Goal: Task Accomplishment & Management: Manage account settings

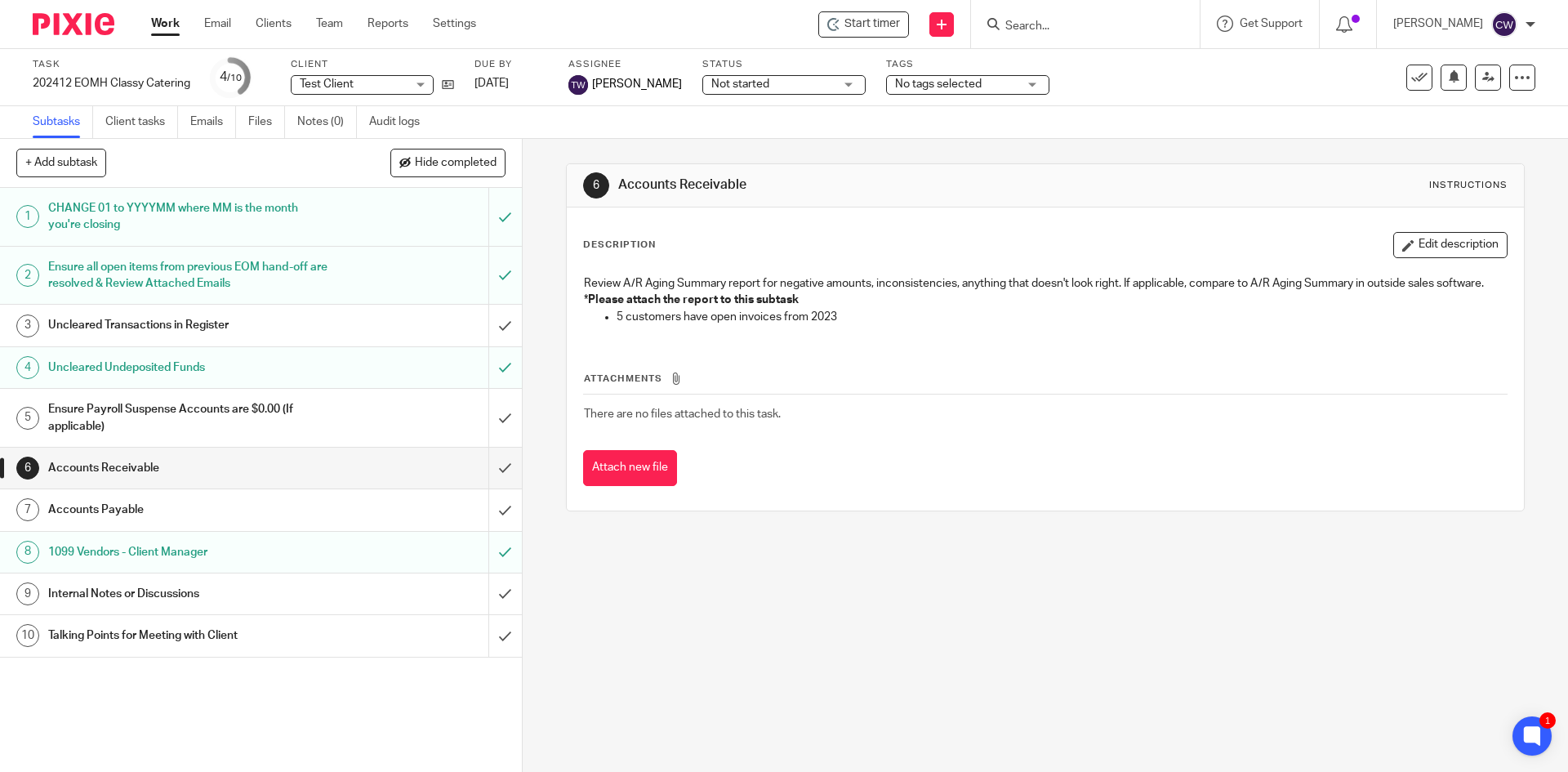
click at [223, 591] on h1 "Internal Notes or Discussions" at bounding box center [189, 593] width 282 height 25
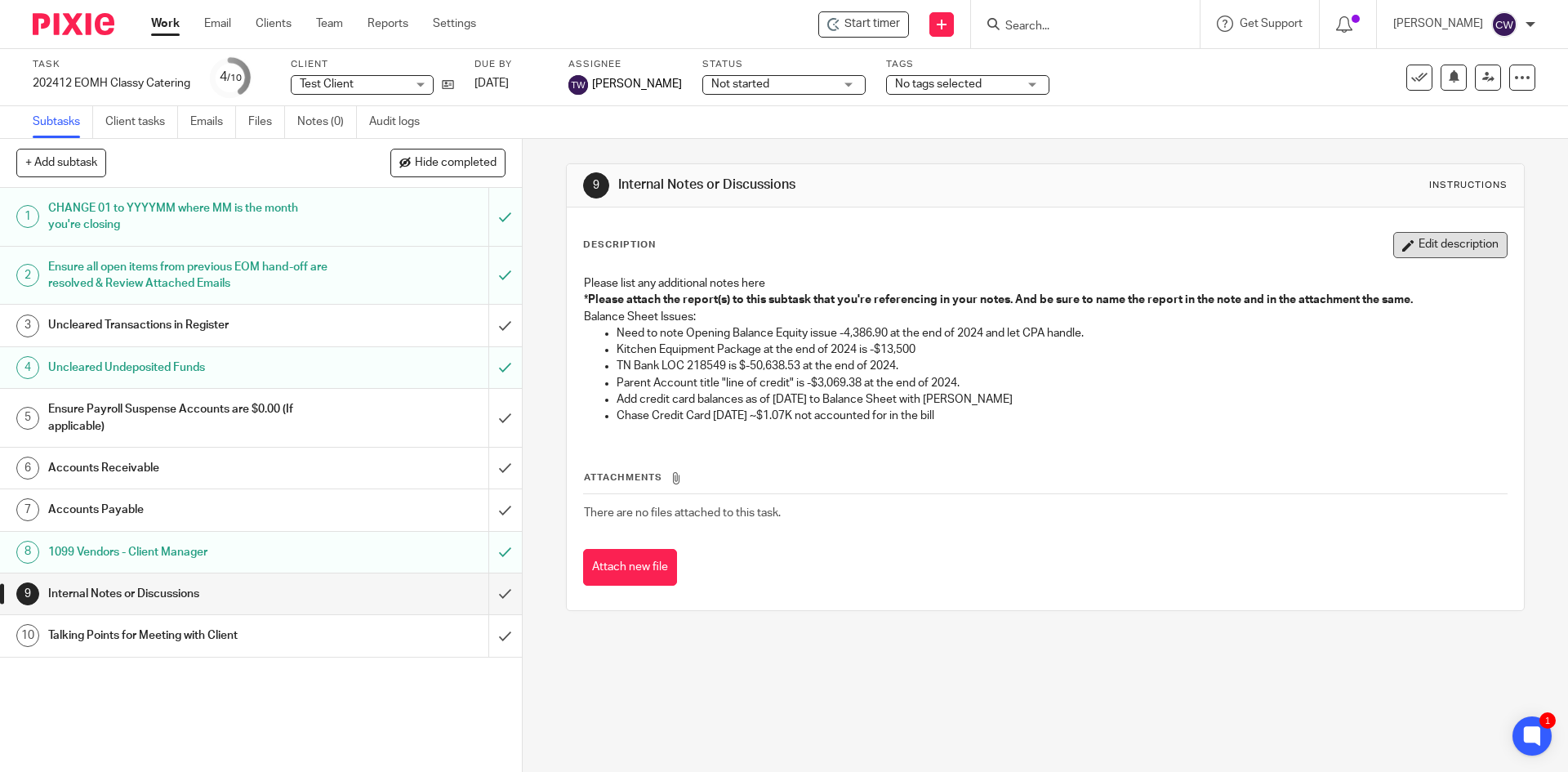
click at [1459, 245] on button "Edit description" at bounding box center [1451, 244] width 115 height 26
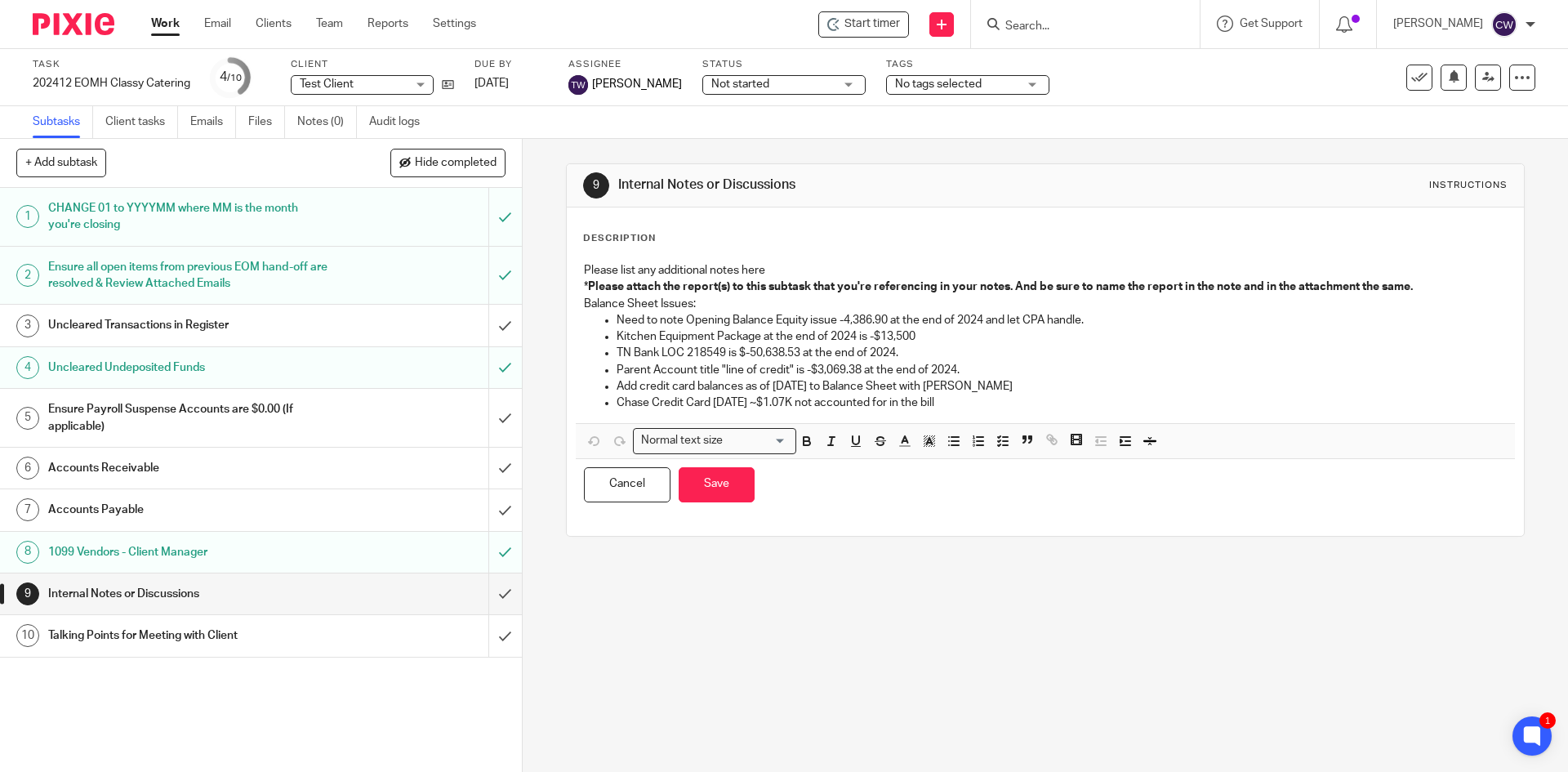
click at [941, 334] on p "Kitchen Equipment Package at the end of 2024 is -$13,500" at bounding box center [1061, 337] width 889 height 17
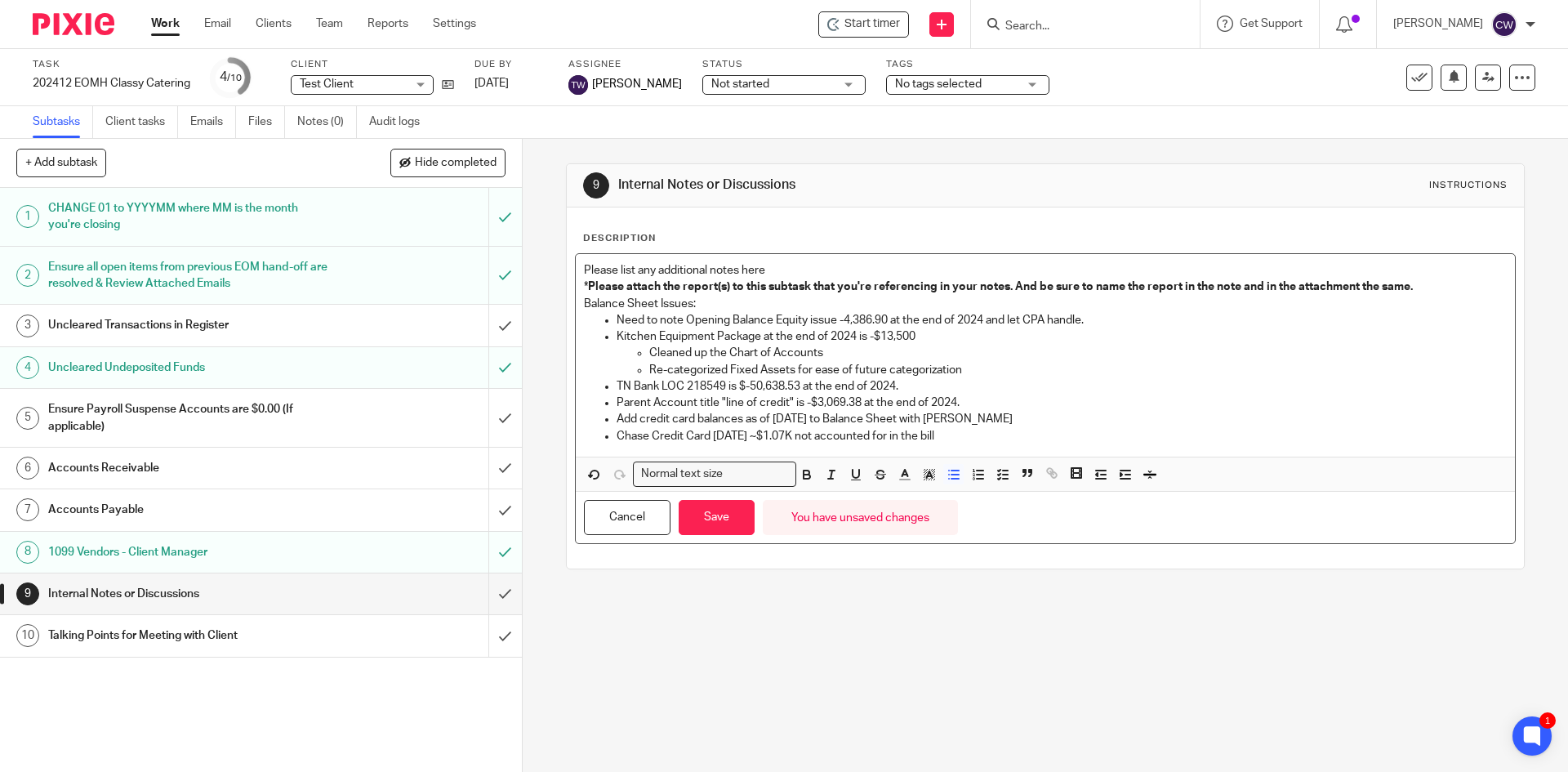
click at [977, 434] on p "Chase Credit Card OCT 2024 ~$1.07K not accounted for in the bill" at bounding box center [1061, 435] width 889 height 17
click at [1167, 318] on p "Need to note Opening Balance Equity issue -4,386.90 at the end of 2024 and let …" at bounding box center [1061, 320] width 889 height 17
click at [749, 394] on p "TN Bank LOC 218549 is $-50,638.53 at the end of 2024." at bounding box center [1061, 386] width 889 height 17
drag, startPoint x: 612, startPoint y: 336, endPoint x: 962, endPoint y: 365, distance: 351.2
click at [962, 365] on li "Kitchen Equipment Package at the end of 2024 is -$13,500 Cleaned up the Chart o…" at bounding box center [1061, 353] width 889 height 49
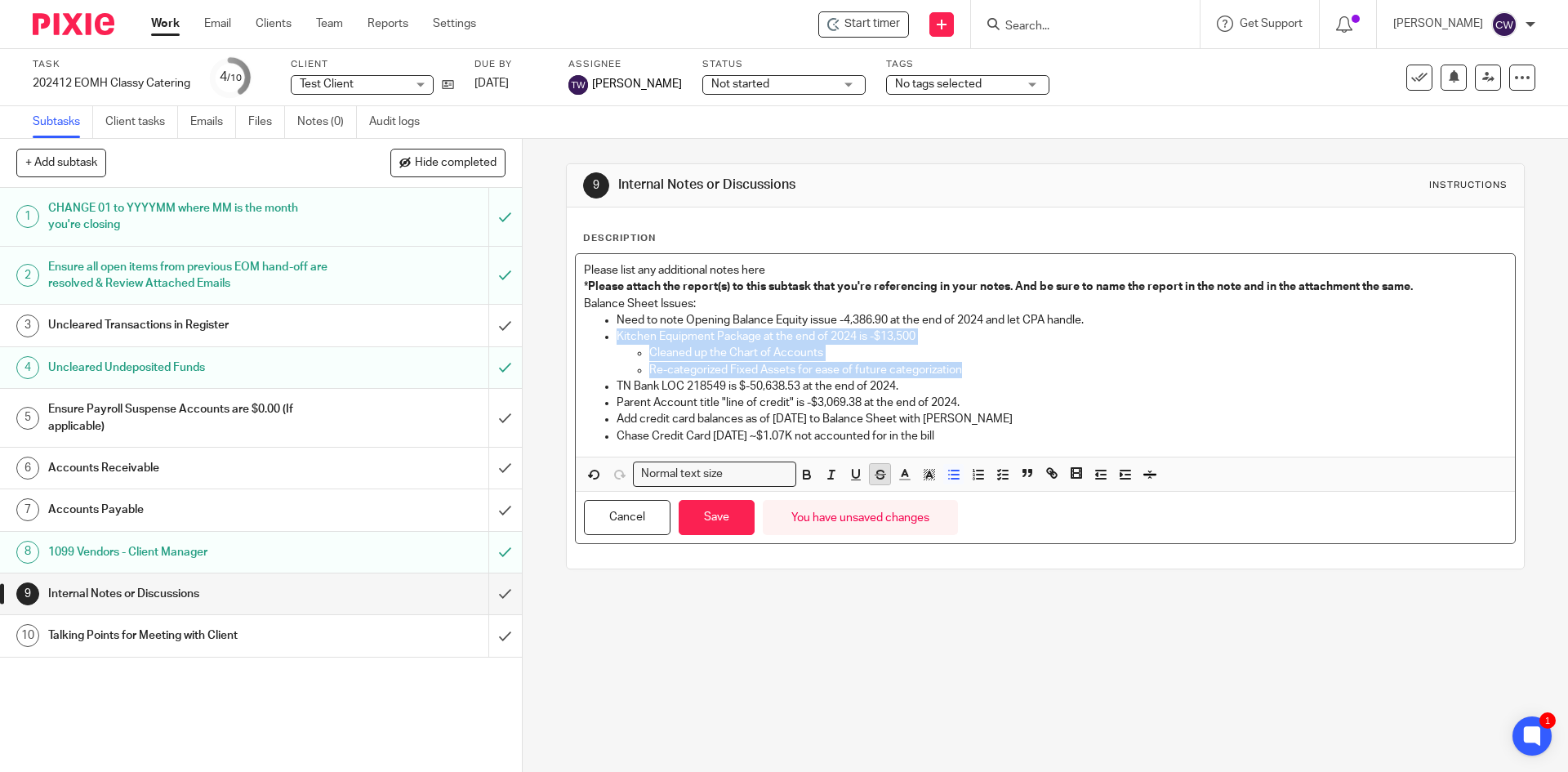
click at [877, 471] on icon "button" at bounding box center [880, 474] width 15 height 15
click at [617, 338] on p "Kitchen Equipment Package at the end of 2024 is -$13,500" at bounding box center [1061, 337] width 889 height 17
drag, startPoint x: 614, startPoint y: 336, endPoint x: 904, endPoint y: 373, distance: 292.4
click at [914, 339] on p "Kitchen Equipment Package at the end of 2024 is -$13,500" at bounding box center [1061, 337] width 889 height 17
click at [876, 478] on icon "button" at bounding box center [880, 476] width 8 height 4
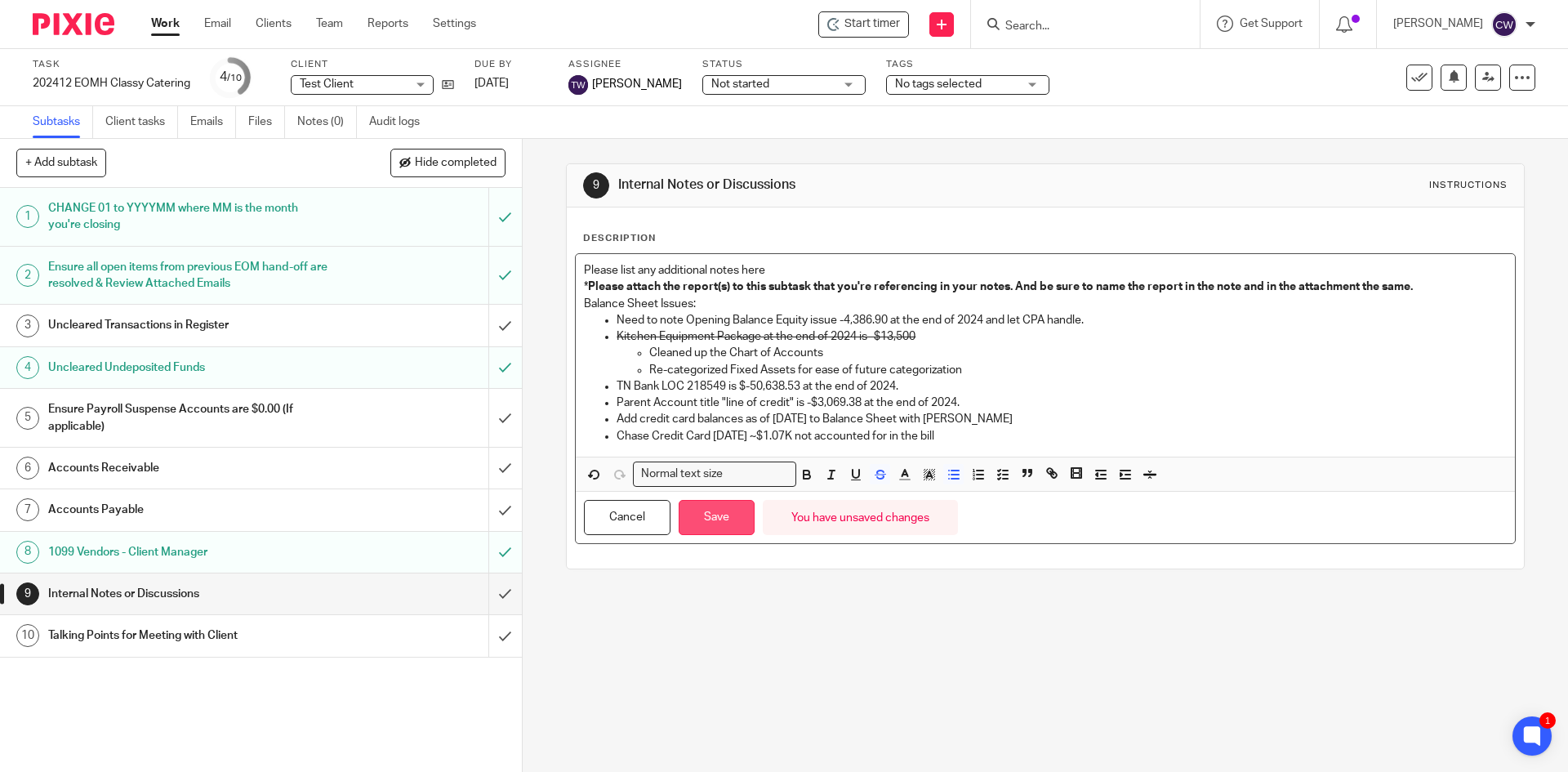
click at [713, 525] on button "Save" at bounding box center [717, 517] width 76 height 35
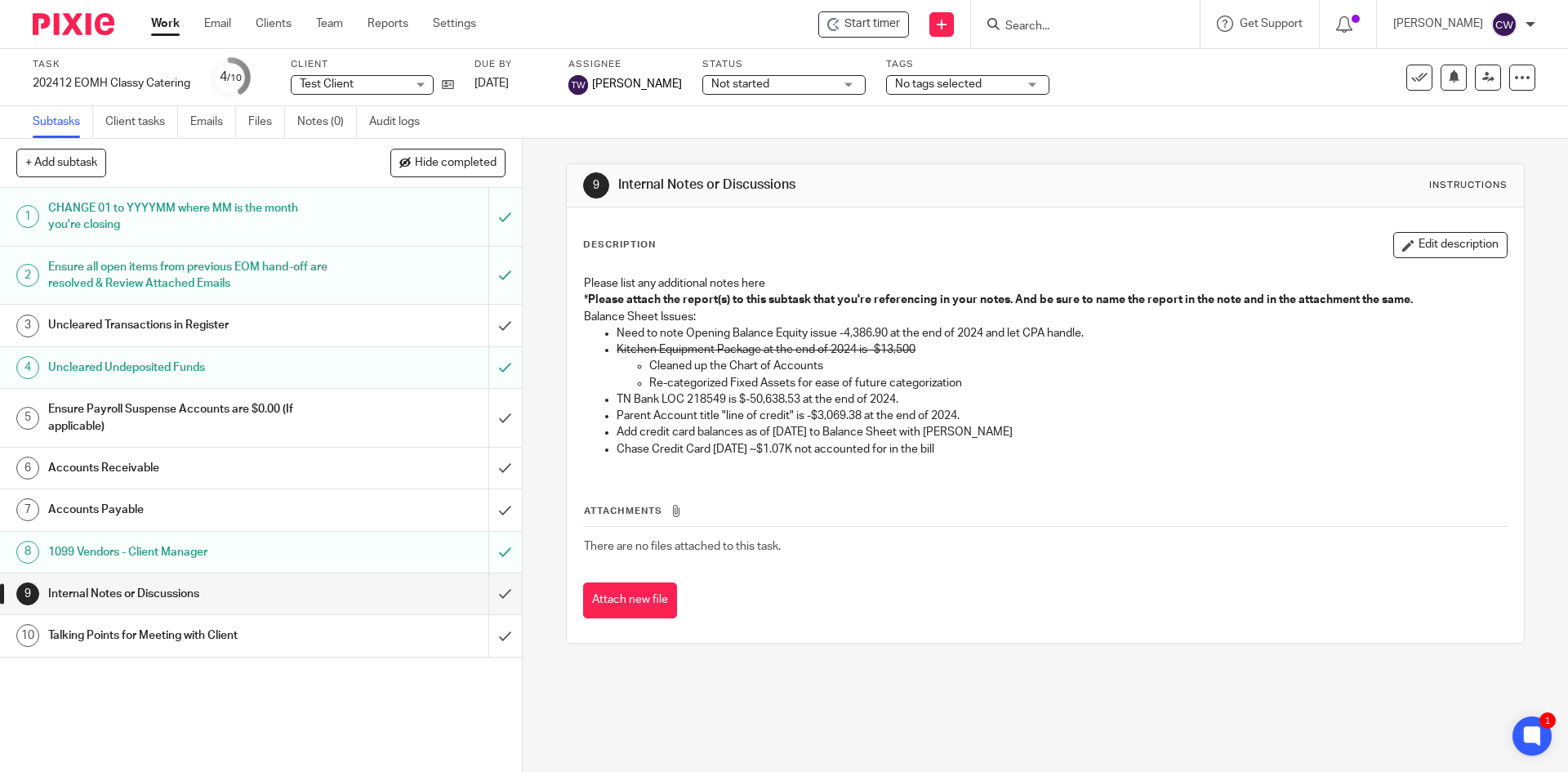
click at [799, 385] on p "Re-categorized Fixed Assets for ease of future categorization" at bounding box center [1077, 383] width 856 height 17
click at [918, 400] on p "TN Bank LOC 218549 is $-50,638.53 at the end of 2024." at bounding box center [1061, 399] width 889 height 17
click at [1446, 252] on button "Edit description" at bounding box center [1451, 244] width 115 height 26
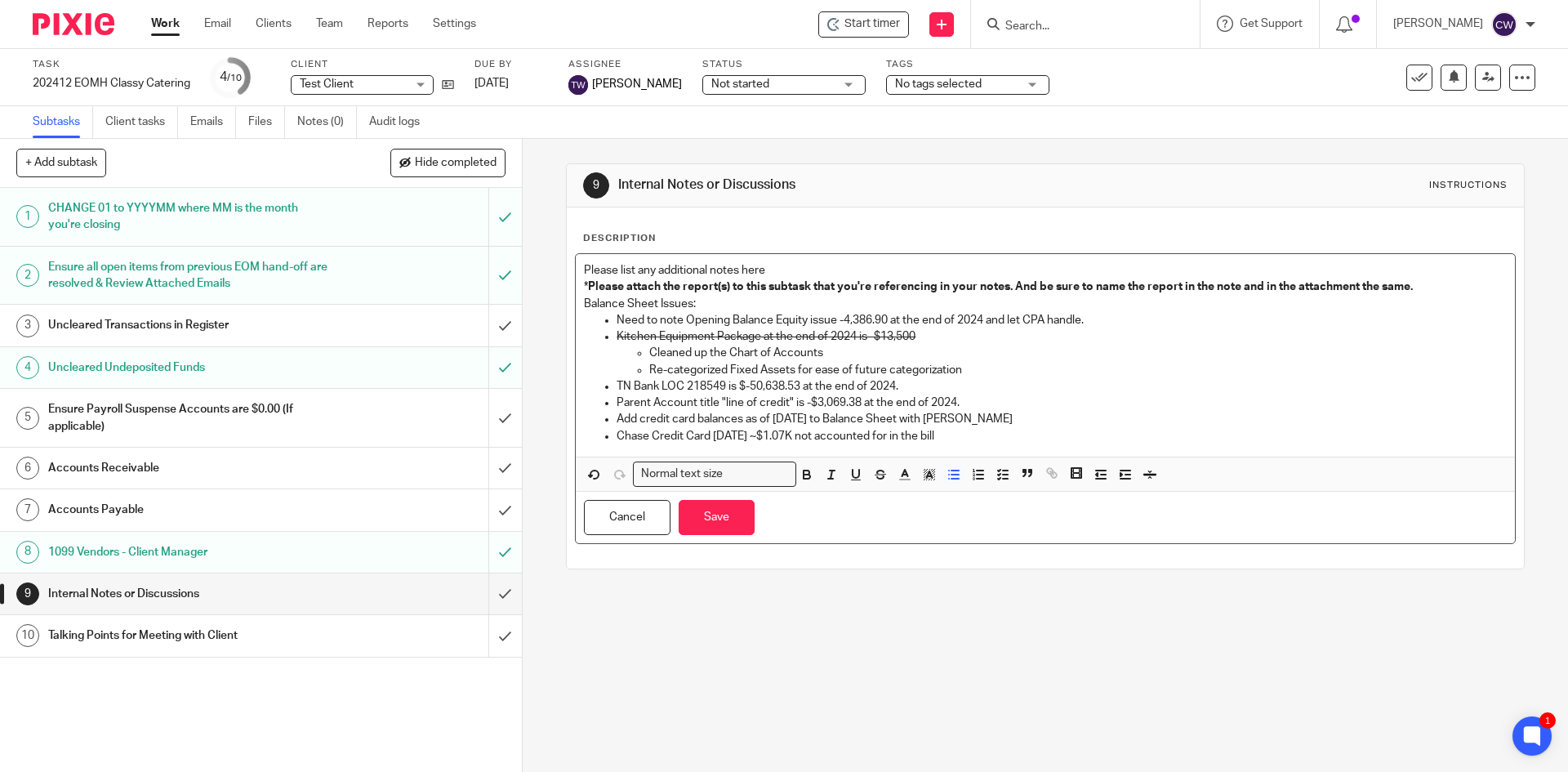
click at [931, 384] on p "TN Bank LOC 218549 is $-50,638.53 at the end of 2024." at bounding box center [1061, 386] width 889 height 17
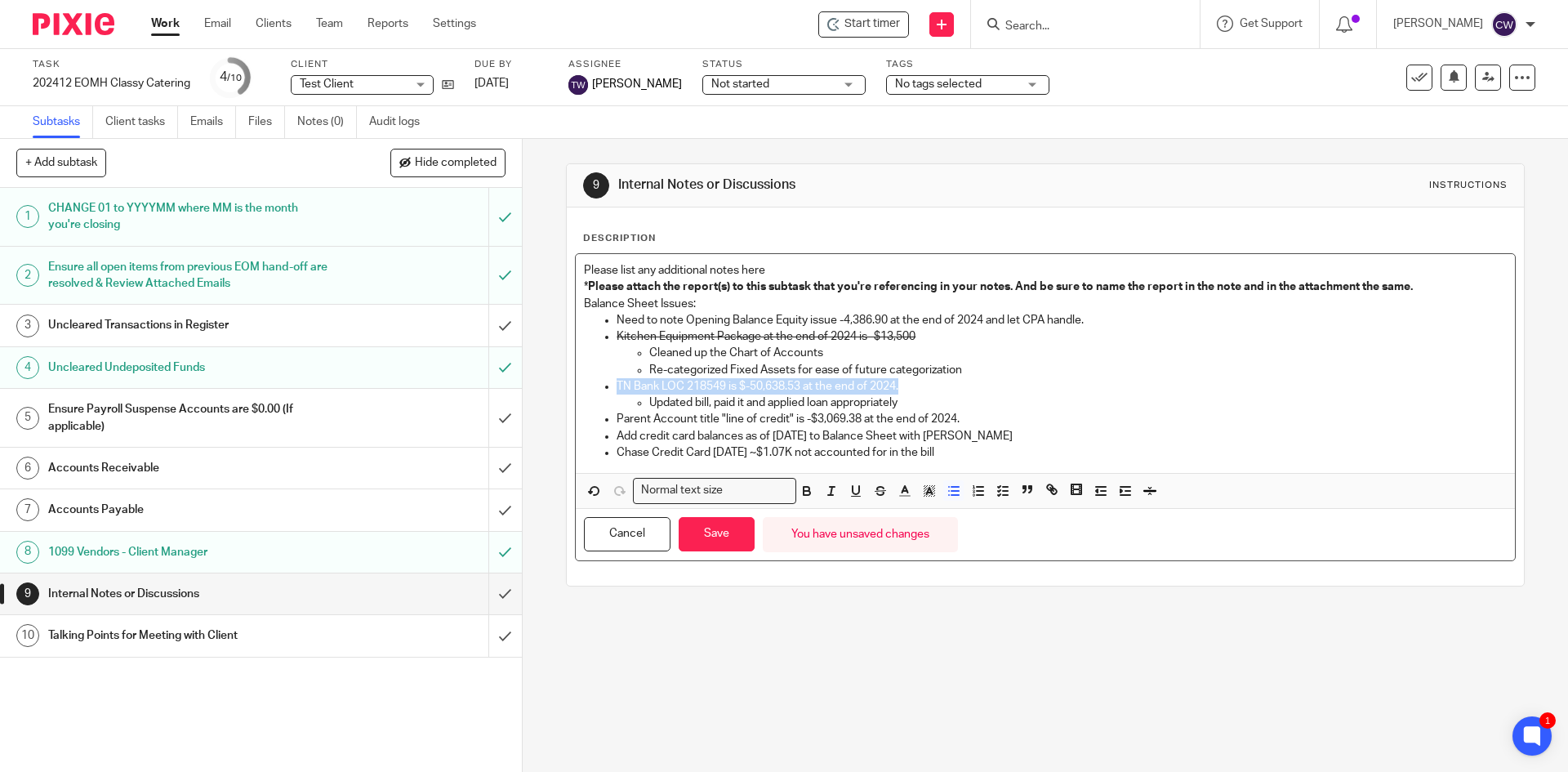
drag, startPoint x: 909, startPoint y: 387, endPoint x: 609, endPoint y: 387, distance: 300.0
click at [609, 386] on ul "Need to note Opening Balance Equity issue -4,386.90 at the end of 2024 and let …" at bounding box center [1044, 386] width 922 height 148
click at [882, 490] on icon "button" at bounding box center [880, 490] width 15 height 15
click at [726, 541] on button "Save" at bounding box center [717, 533] width 76 height 35
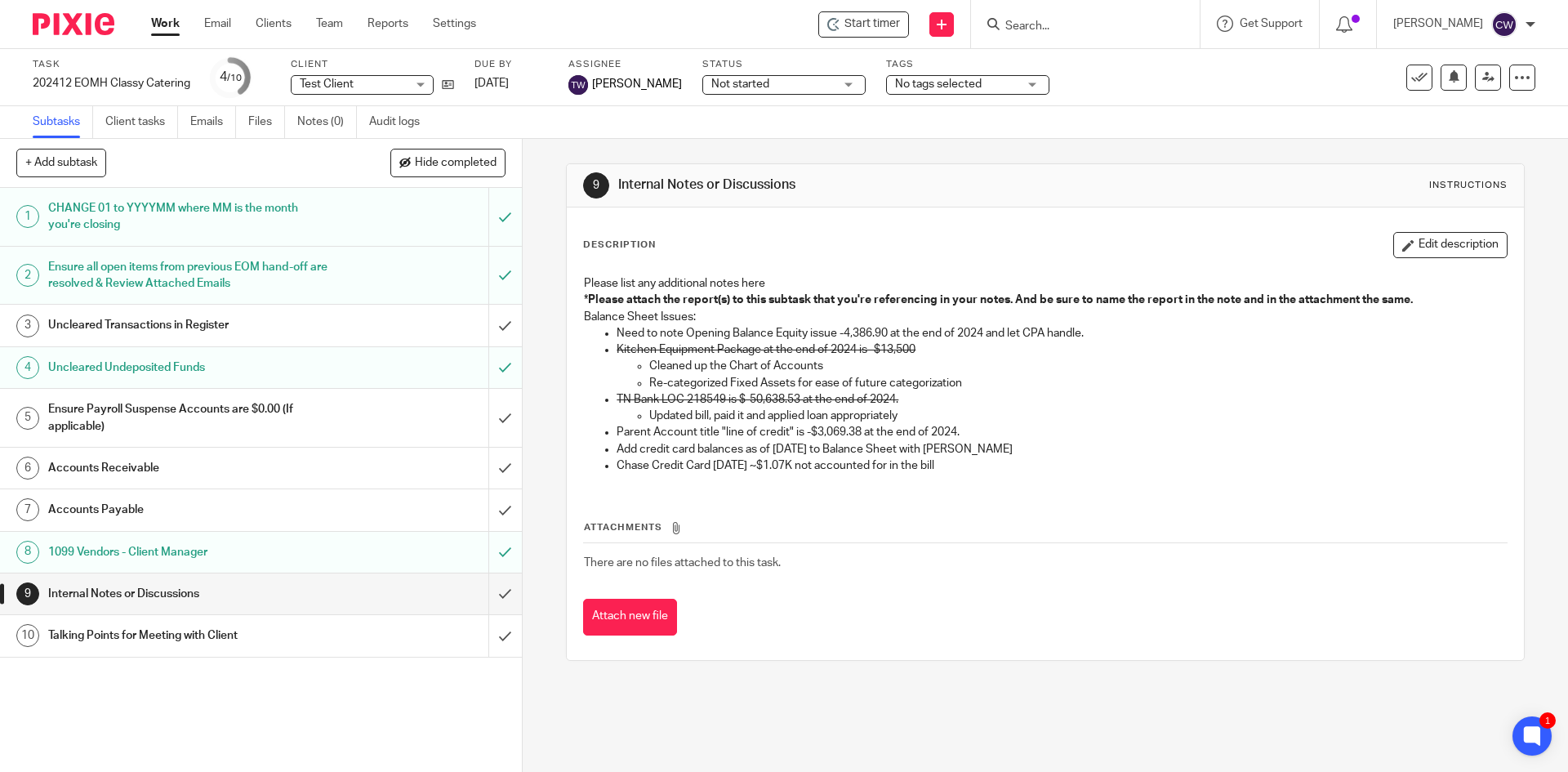
click at [934, 422] on p "Updated bill, paid it and applied loan appropriately" at bounding box center [1077, 416] width 856 height 17
click at [960, 432] on p "Parent Account title "line of credit" is -$3,069.38 at the end of 2024." at bounding box center [1061, 432] width 889 height 17
click at [1420, 248] on button "Edit description" at bounding box center [1451, 244] width 115 height 26
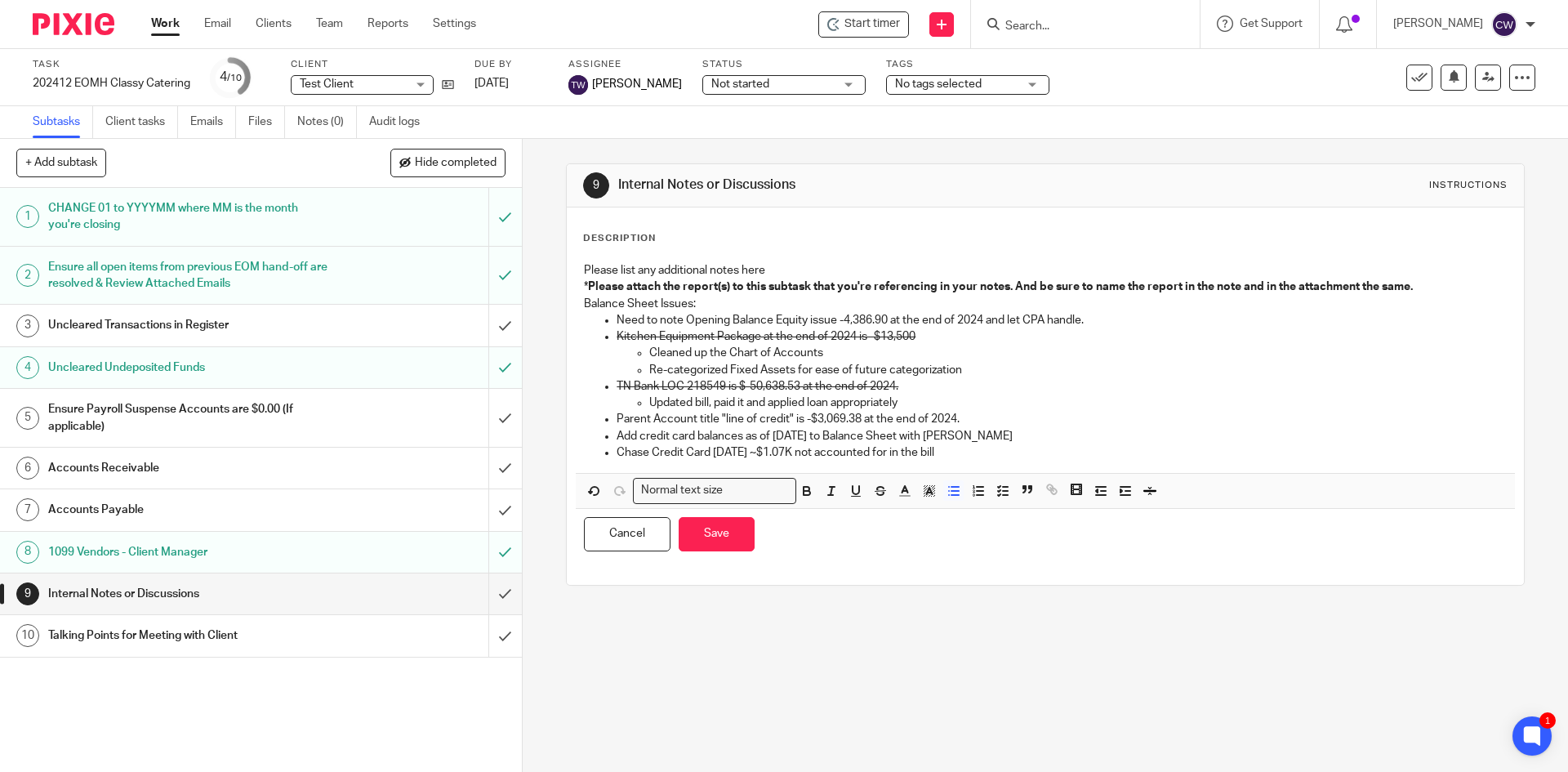
click at [968, 413] on p "Parent Account title "line of credit" is -$3,069.38 at the end of 2024." at bounding box center [1061, 419] width 889 height 17
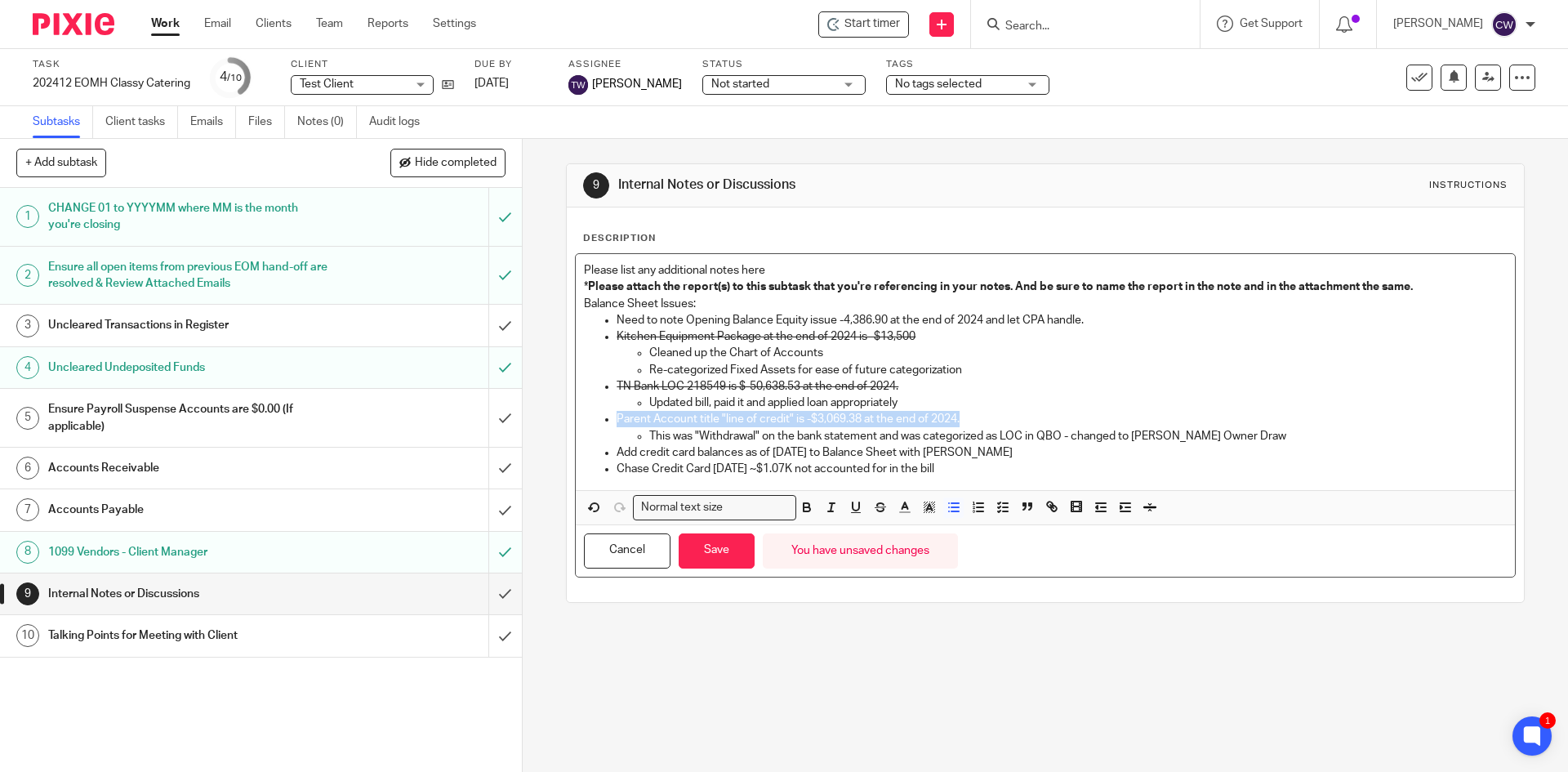
drag, startPoint x: 608, startPoint y: 419, endPoint x: 957, endPoint y: 415, distance: 349.0
click at [957, 415] on ul "Need to note Opening Balance Equity issue -4,386.90 at the end of 2024 and let …" at bounding box center [1044, 394] width 922 height 165
drag, startPoint x: 878, startPoint y: 507, endPoint x: 763, endPoint y: 563, distance: 127.9
click at [877, 507] on line "button" at bounding box center [880, 507] width 11 height 1
click at [730, 548] on button "Save" at bounding box center [717, 550] width 76 height 35
